Goal: Find specific page/section

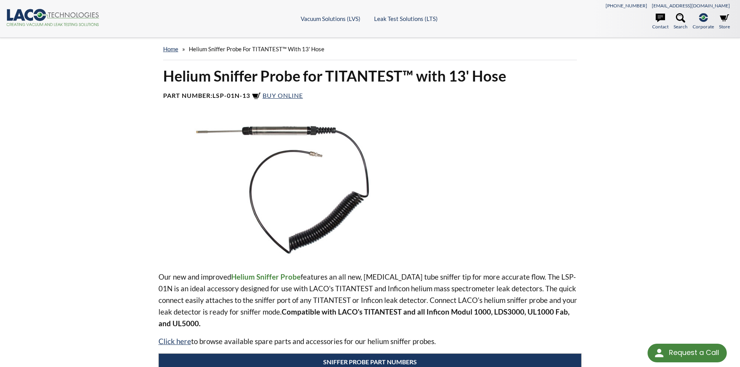
select select "Language Translate Widget"
click at [176, 49] on link "home" at bounding box center [170, 48] width 15 height 7
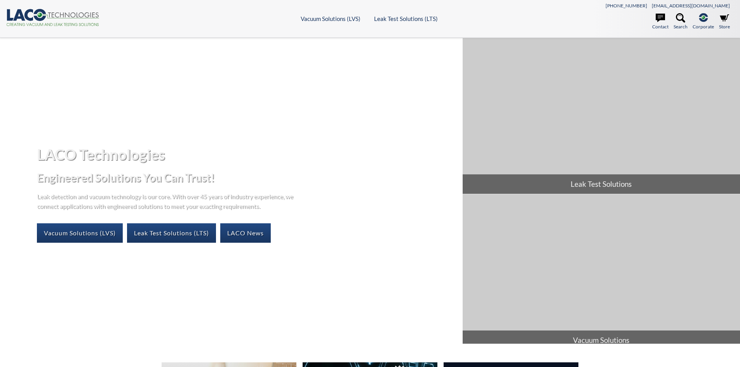
select select "Language Translate Widget"
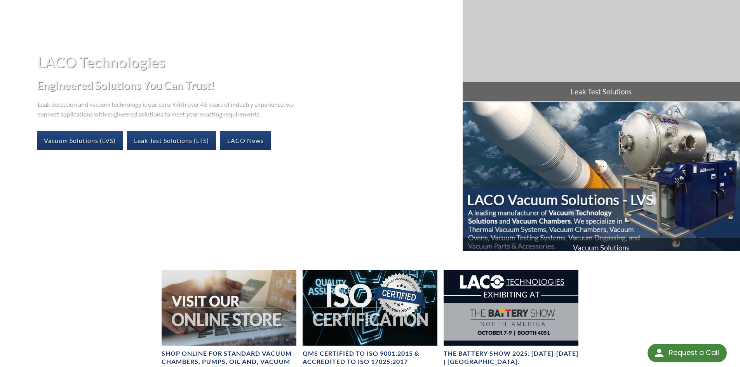
scroll to position [117, 0]
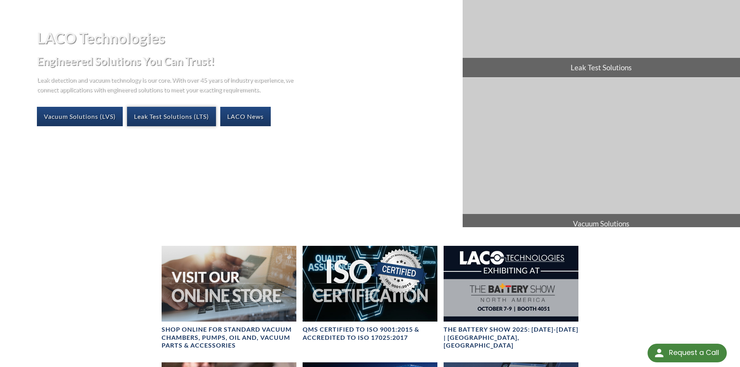
click at [171, 113] on link "Leak Test Solutions (LTS)" at bounding box center [171, 116] width 89 height 19
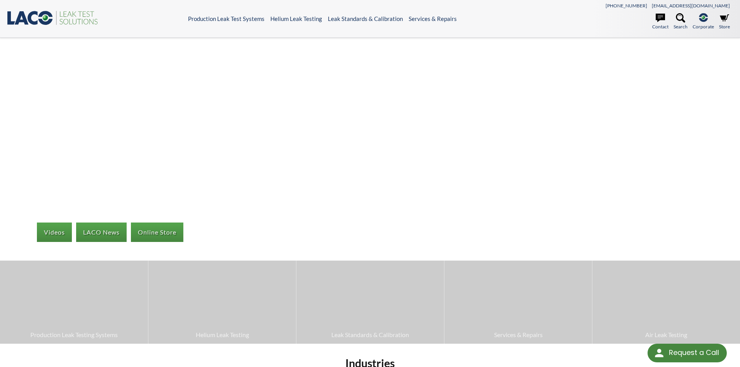
select select "Language Translate Widget"
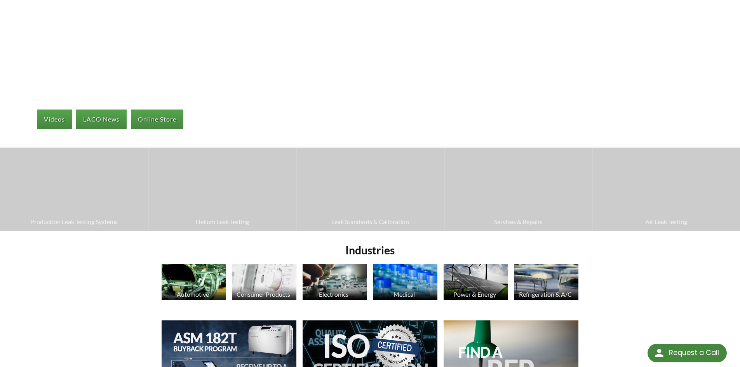
scroll to position [117, 0]
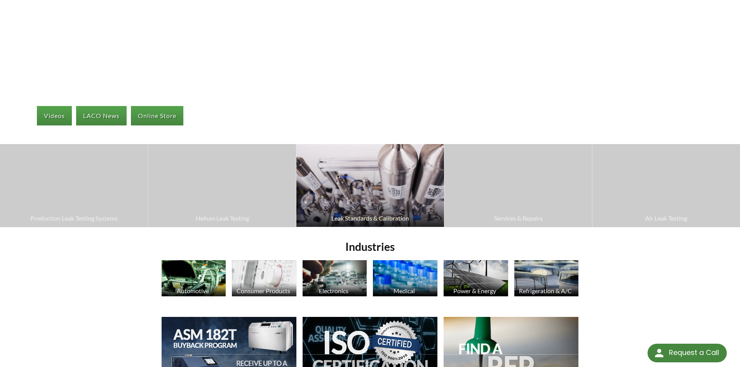
click at [381, 206] on img at bounding box center [370, 185] width 148 height 83
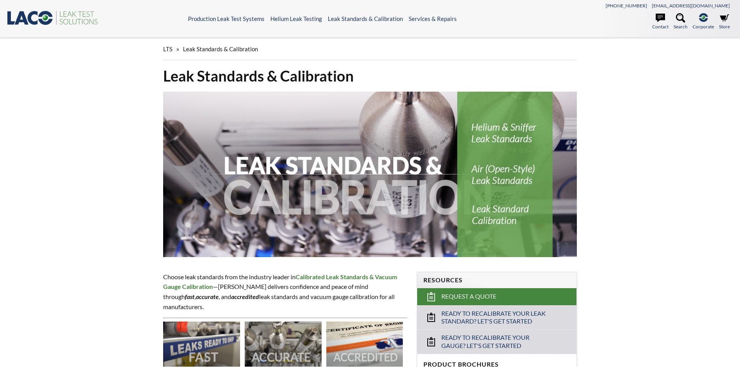
select select "Language Translate Widget"
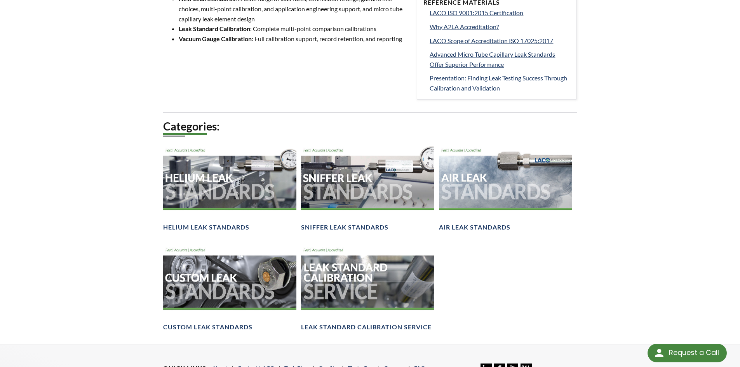
scroll to position [427, 0]
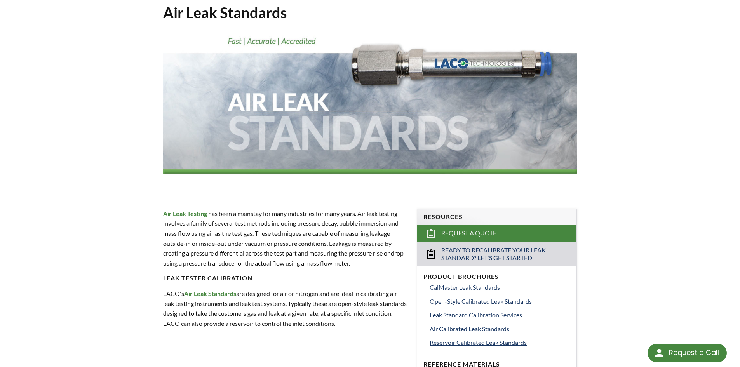
scroll to position [39, 0]
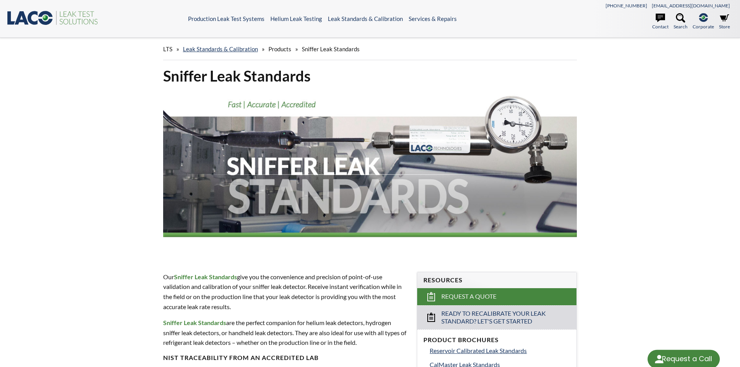
select select "Language Translate Widget"
